Goal: Entertainment & Leisure: Consume media (video, audio)

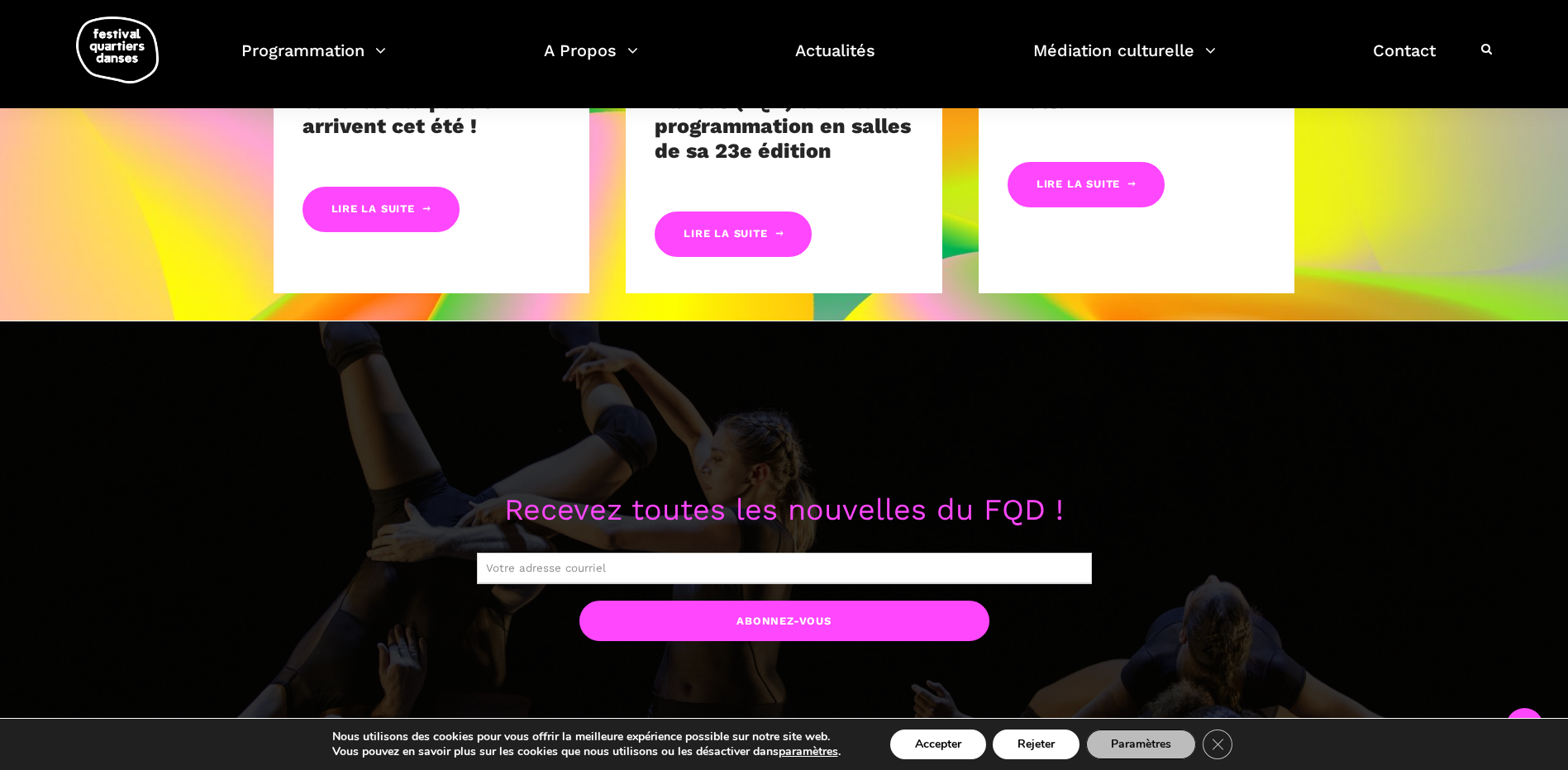
scroll to position [1240, 0]
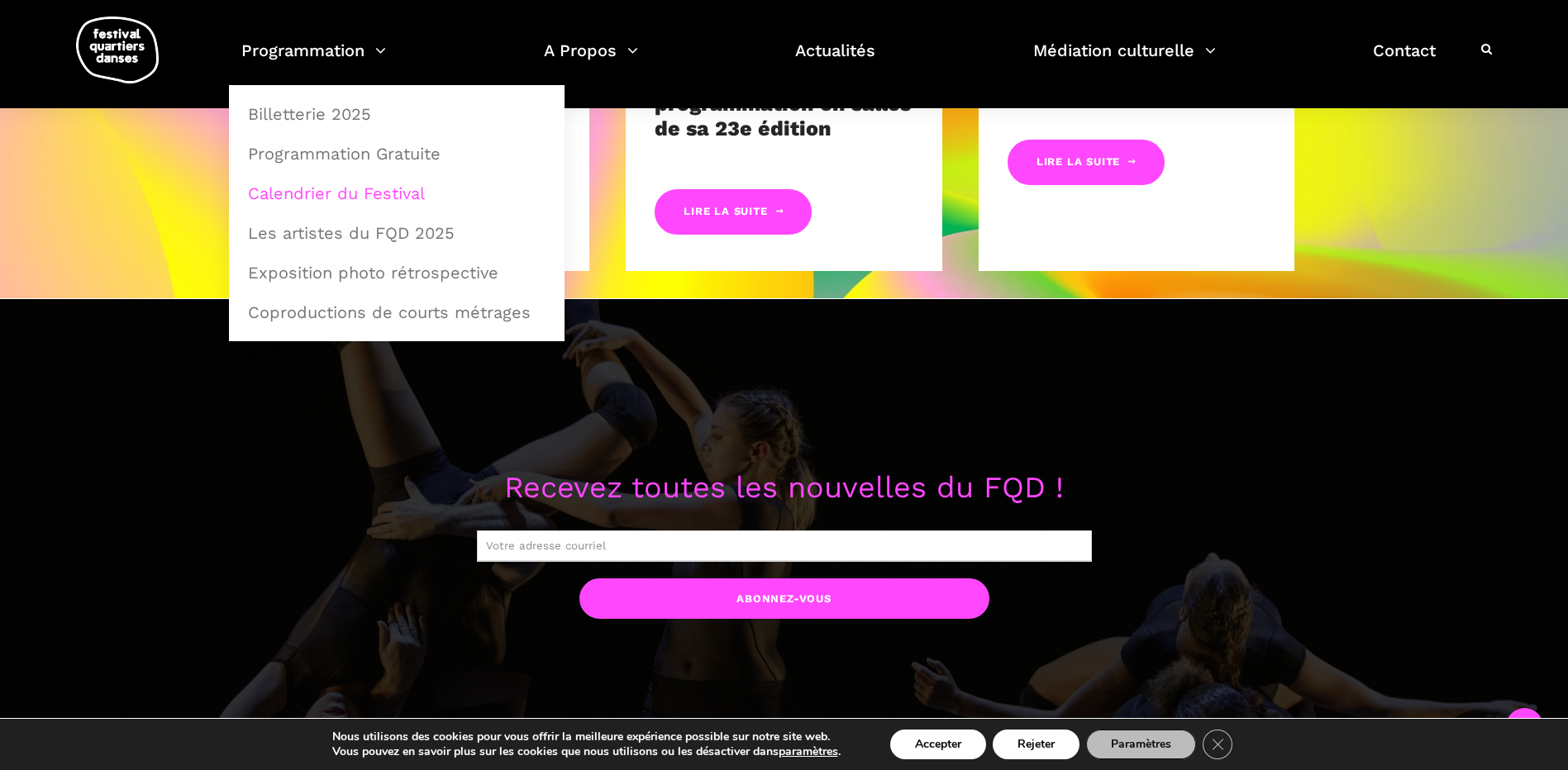
click at [333, 200] on link "Calendrier du Festival" at bounding box center [397, 193] width 318 height 38
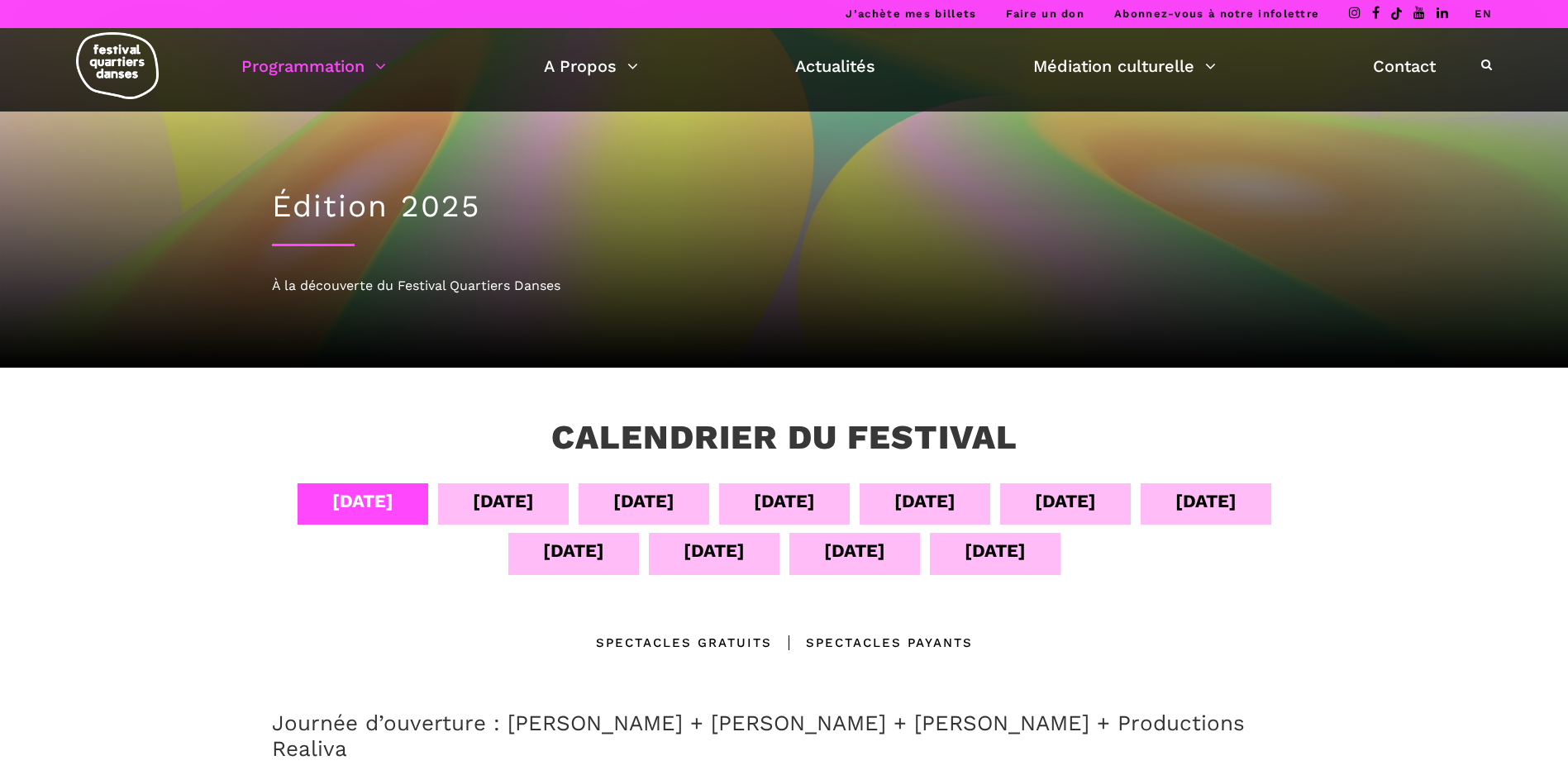
click at [924, 491] on div "[DATE]" at bounding box center [925, 501] width 61 height 29
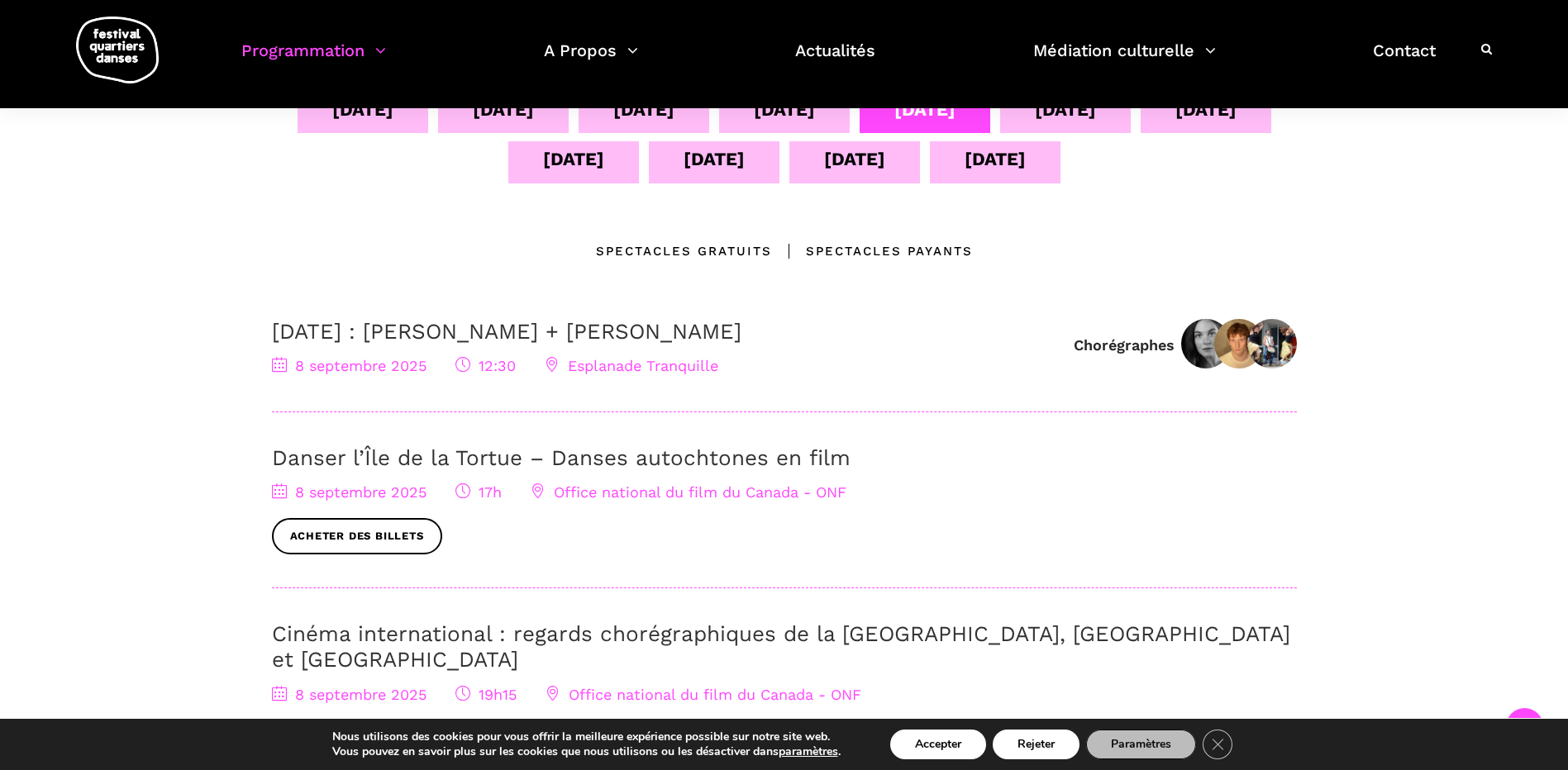
scroll to position [496, 0]
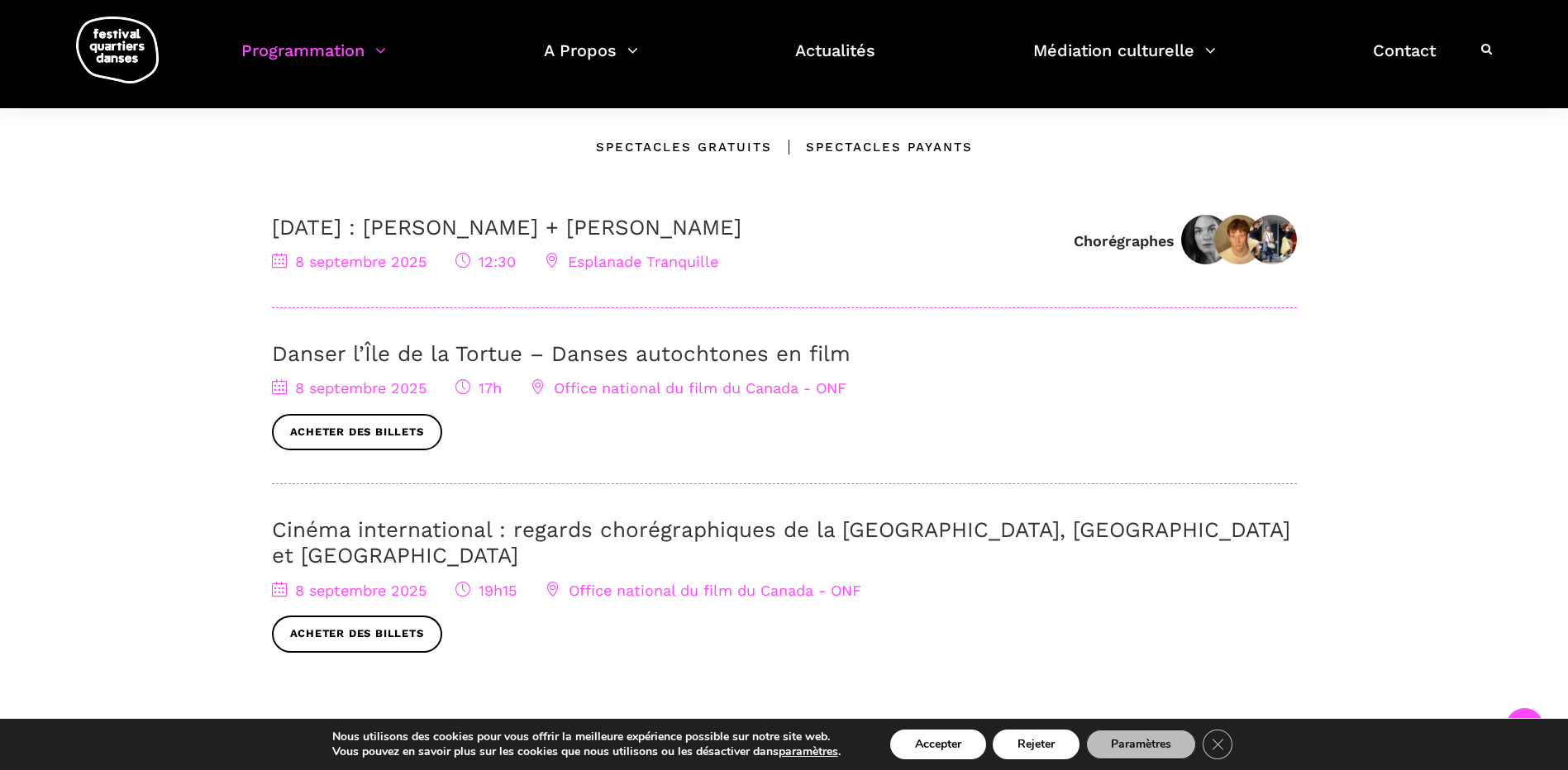
click at [683, 392] on span "Office national du film du Canada - ONF" at bounding box center [688, 388] width 316 height 17
click at [668, 350] on link "Danser l’Île de la Tortue – Danses autochtones en film" at bounding box center [561, 354] width 579 height 25
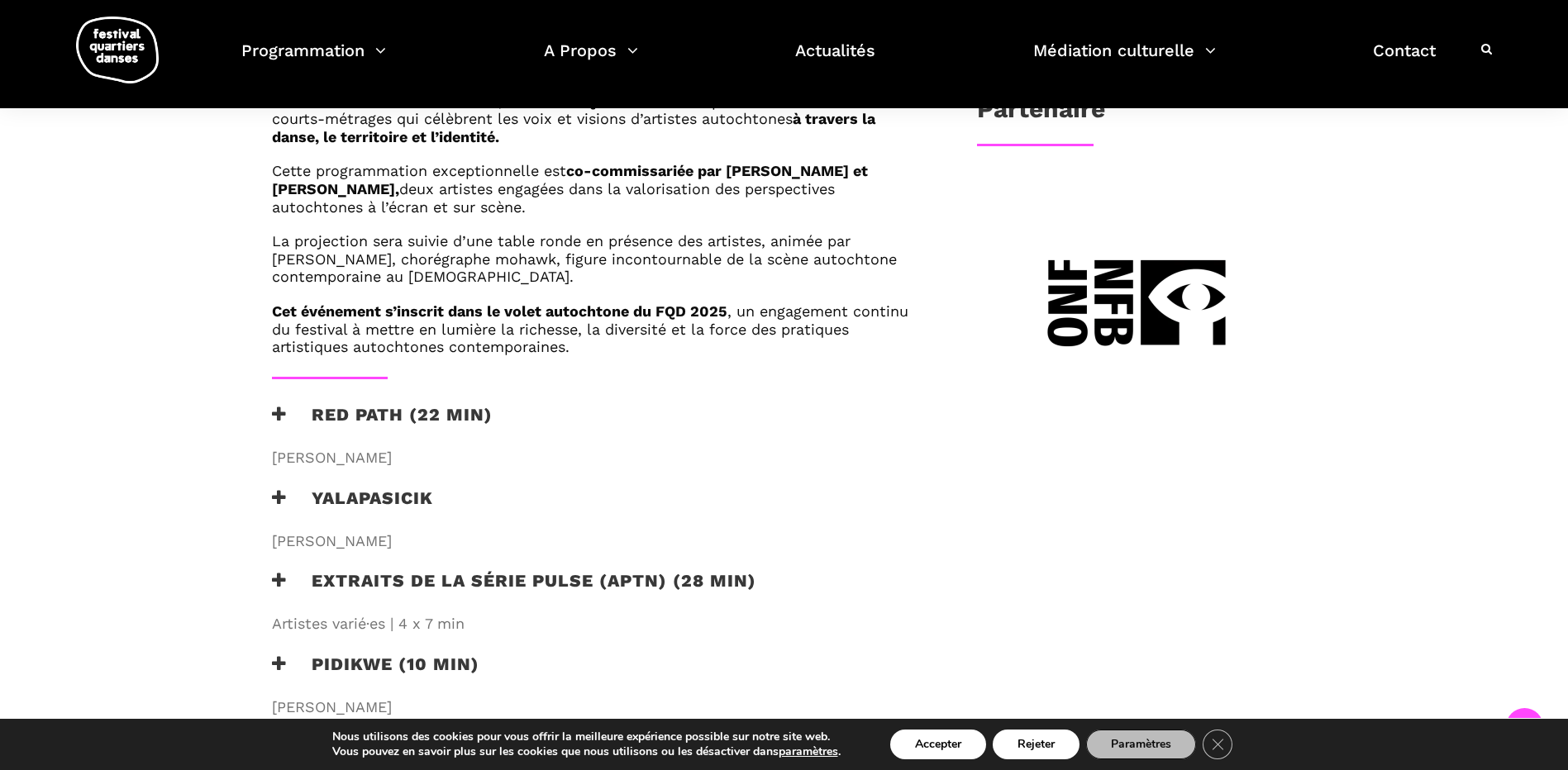
scroll to position [909, 0]
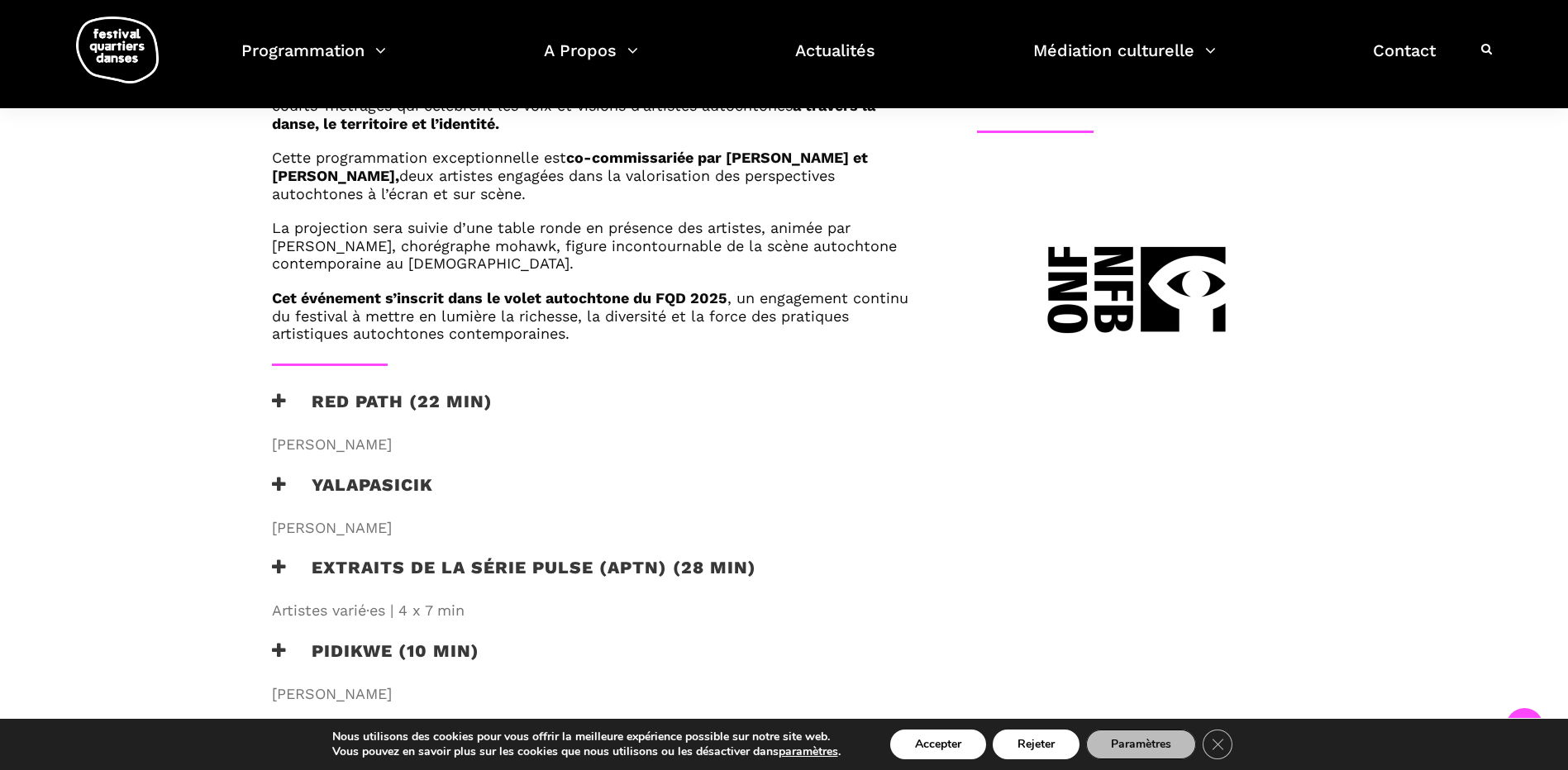
click at [275, 405] on icon at bounding box center [280, 401] width 15 height 17
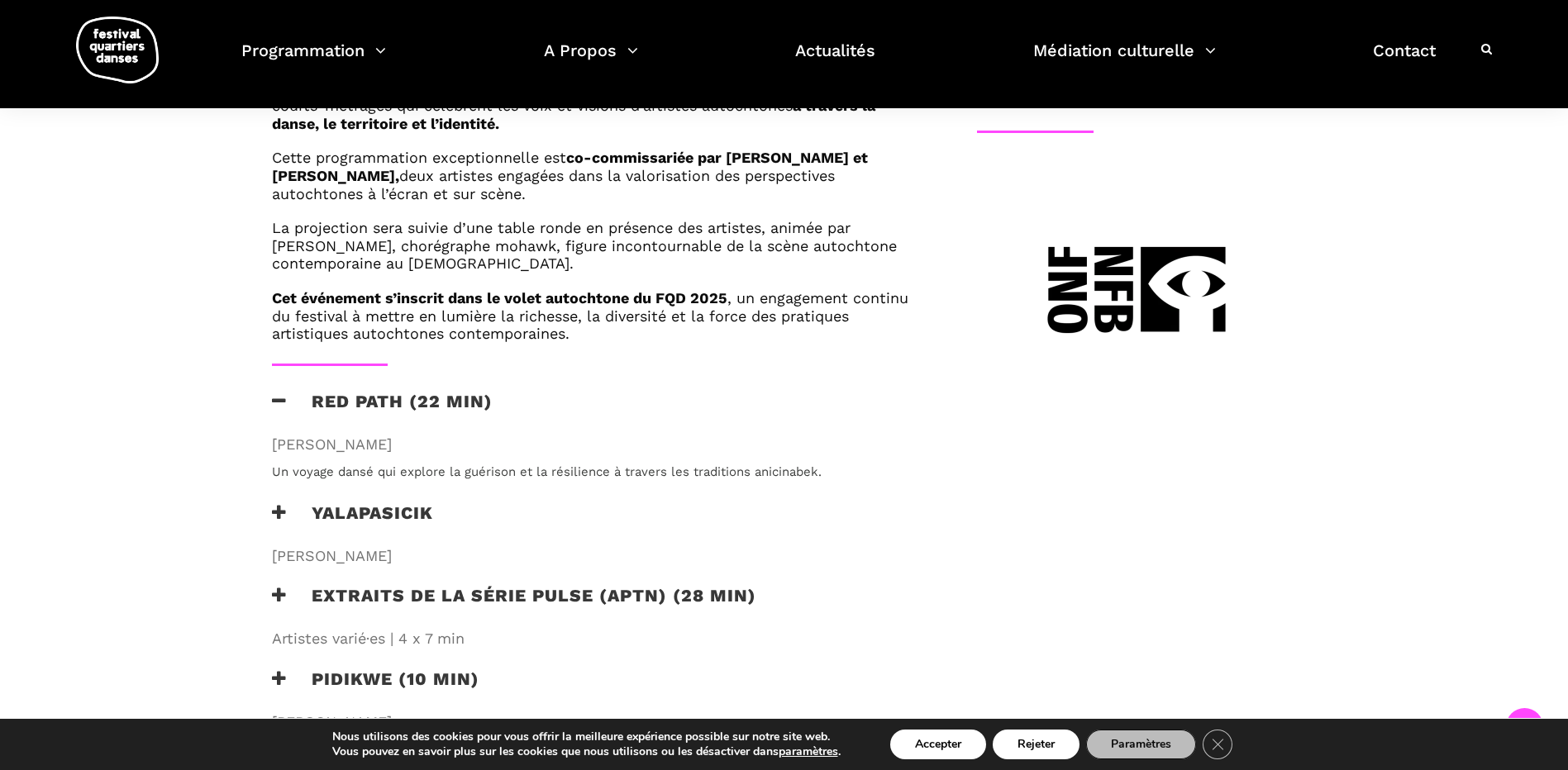
click at [275, 405] on icon at bounding box center [280, 401] width 15 height 17
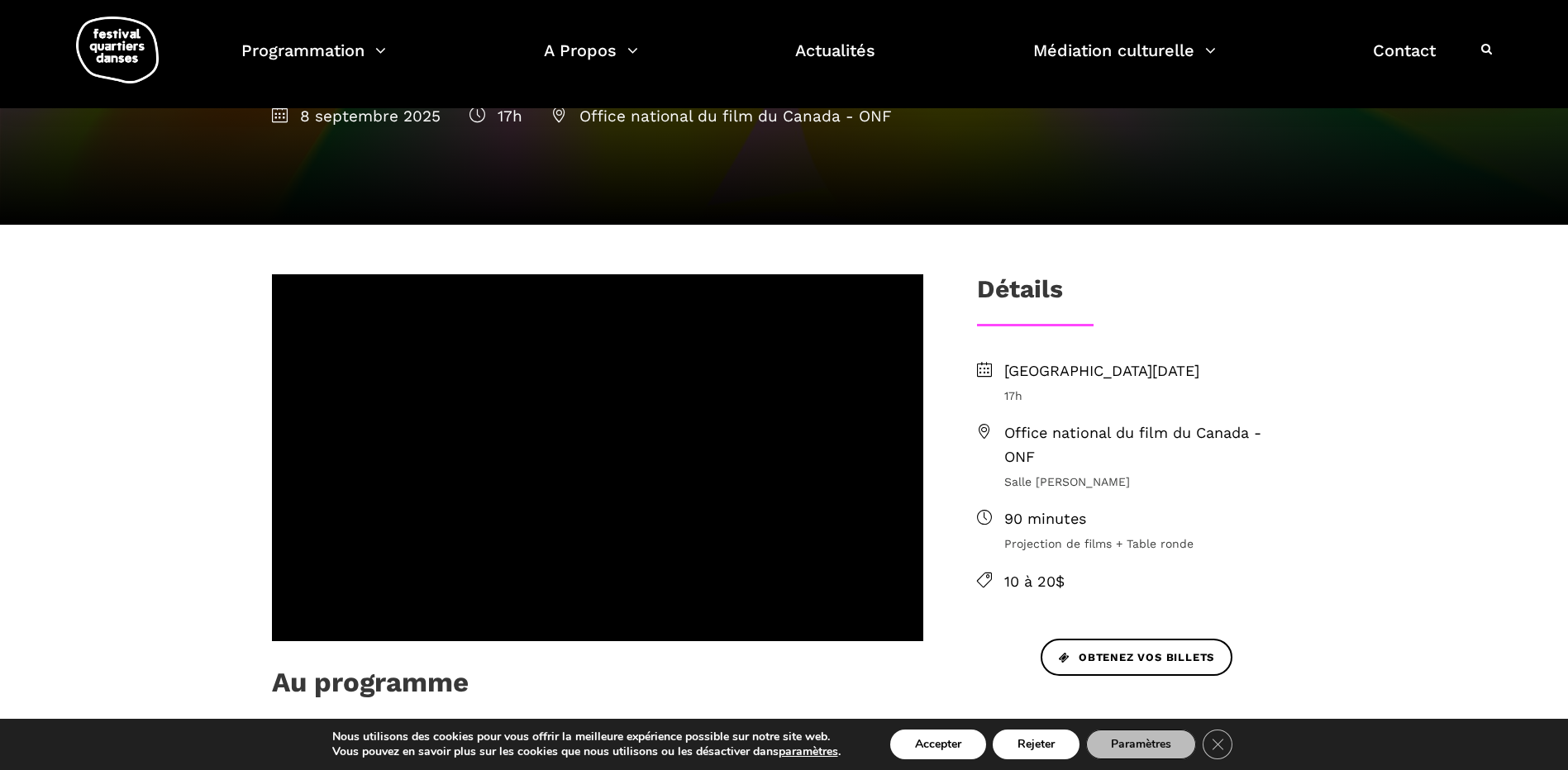
scroll to position [248, 0]
